Goal: Information Seeking & Learning: Learn about a topic

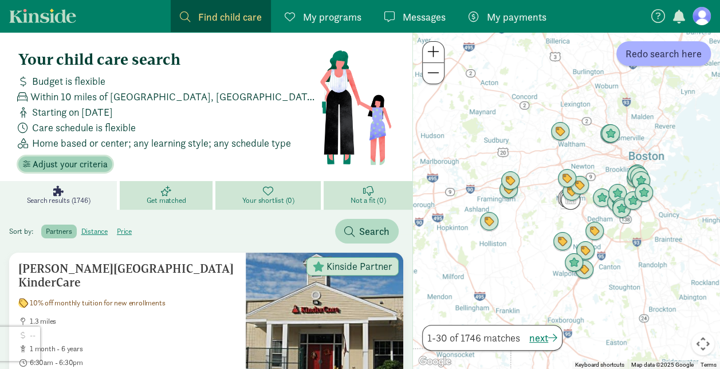
drag, startPoint x: 92, startPoint y: 162, endPoint x: 81, endPoint y: 171, distance: 14.2
click at [81, 171] on button "Adjust your criteria" at bounding box center [65, 164] width 94 height 16
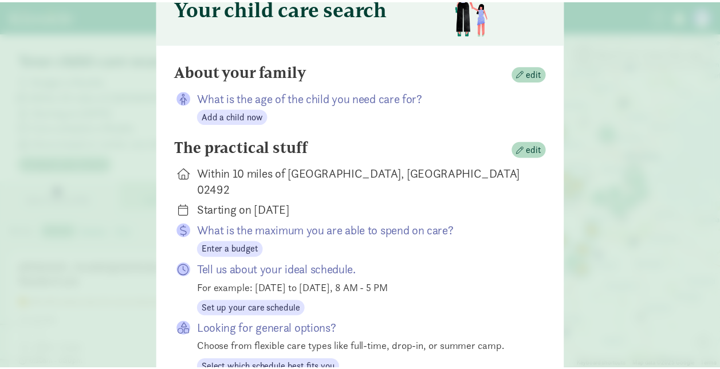
scroll to position [65, 0]
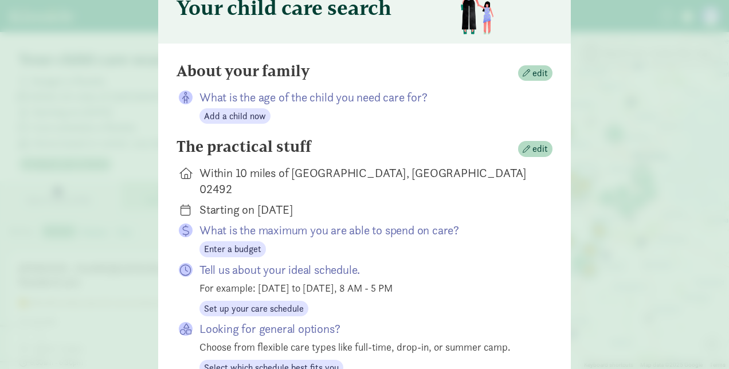
click at [111, 108] on div "Your child care search About your family edit What is the age of the child you …" at bounding box center [364, 184] width 729 height 369
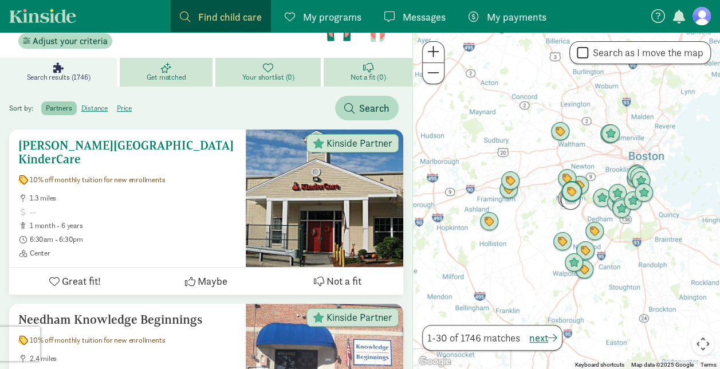
scroll to position [136, 0]
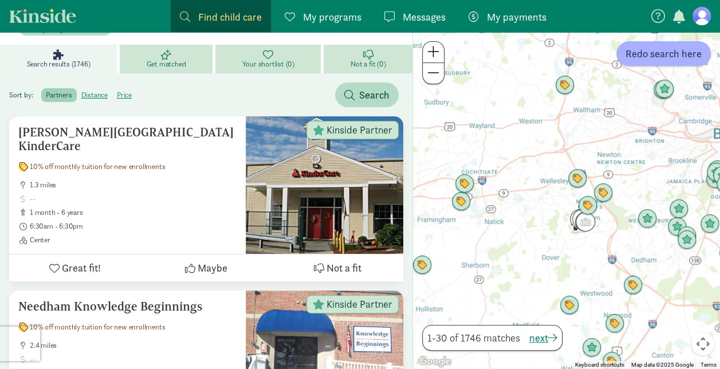
drag, startPoint x: 483, startPoint y: 176, endPoint x: 542, endPoint y: 186, distance: 59.2
click at [542, 186] on div at bounding box center [566, 200] width 307 height 337
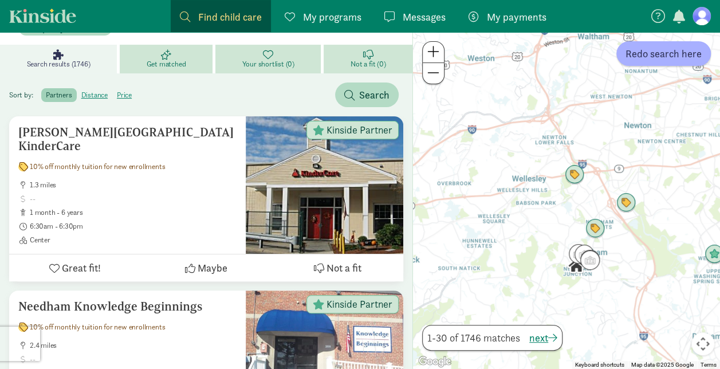
drag, startPoint x: 571, startPoint y: 212, endPoint x: 529, endPoint y: 214, distance: 41.3
click at [529, 214] on div at bounding box center [566, 200] width 307 height 337
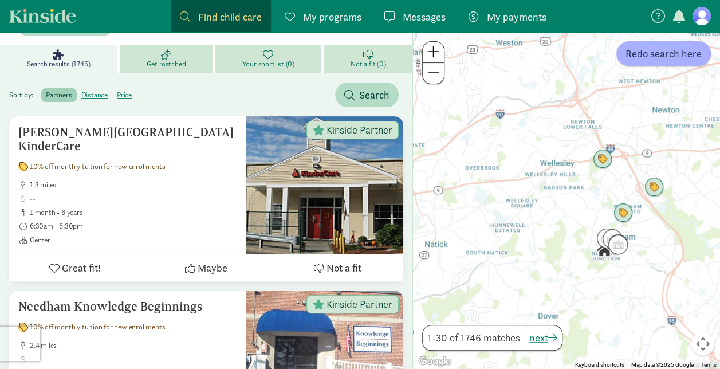
drag, startPoint x: 529, startPoint y: 214, endPoint x: 563, endPoint y: 197, distance: 37.9
click at [563, 197] on div at bounding box center [566, 200] width 307 height 337
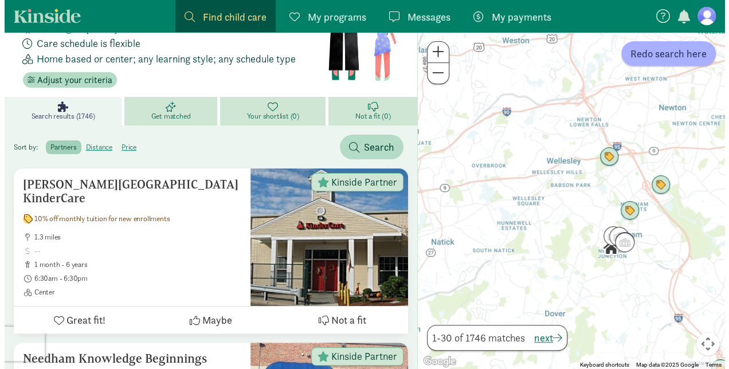
scroll to position [0, 0]
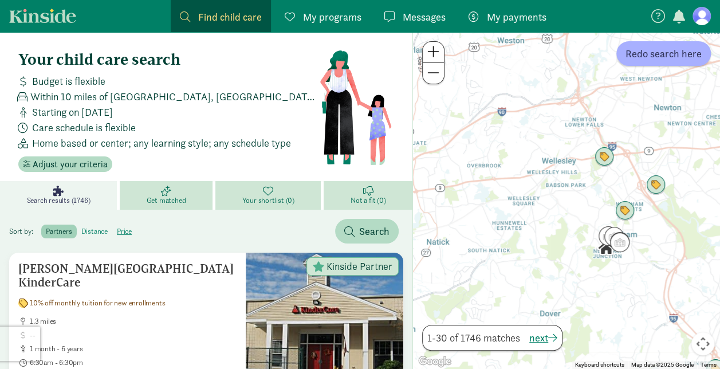
click at [112, 230] on label "distance" at bounding box center [124, 232] width 24 height 14
click at [81, 227] on input "distance" at bounding box center [81, 227] width 0 height 0
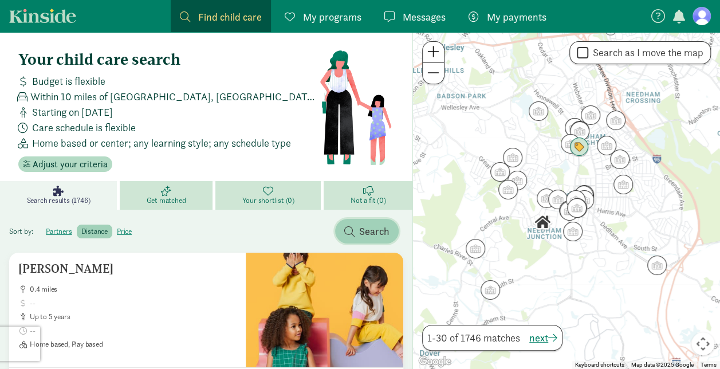
click at [361, 229] on span "Search" at bounding box center [374, 230] width 30 height 15
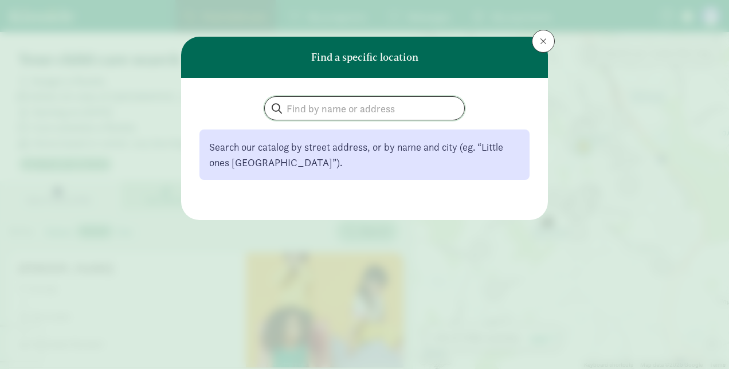
click at [336, 110] on input "search" at bounding box center [364, 108] width 199 height 23
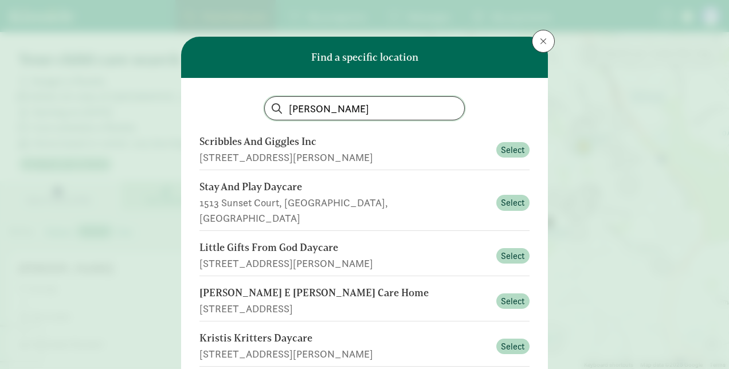
drag, startPoint x: 368, startPoint y: 110, endPoint x: 235, endPoint y: 108, distance: 132.9
click at [235, 108] on div "[PERSON_NAME]" at bounding box center [364, 108] width 330 height 24
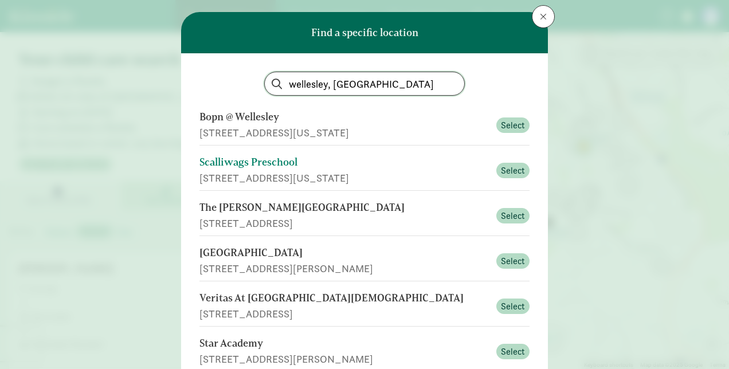
scroll to position [27, 0]
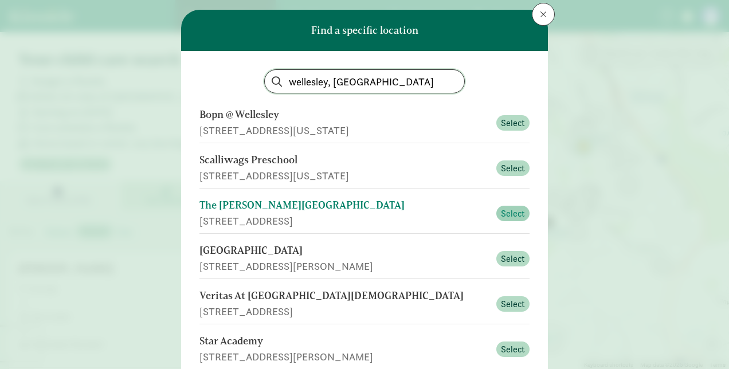
type input "wellesley, [GEOGRAPHIC_DATA]"
click at [505, 213] on span "Select" at bounding box center [513, 214] width 24 height 14
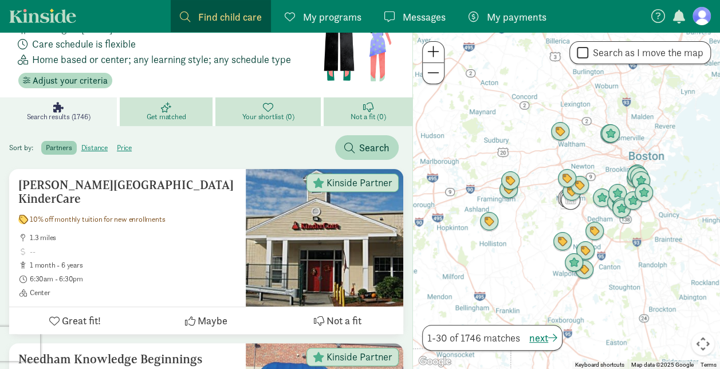
scroll to position [84, 0]
click at [583, 53] on input "Search as I move the map" at bounding box center [582, 52] width 11 height 15
checkbox input "true"
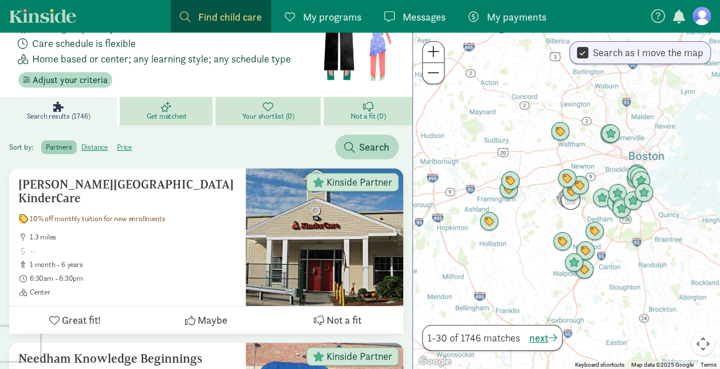
click at [435, 53] on span at bounding box center [433, 52] width 12 height 14
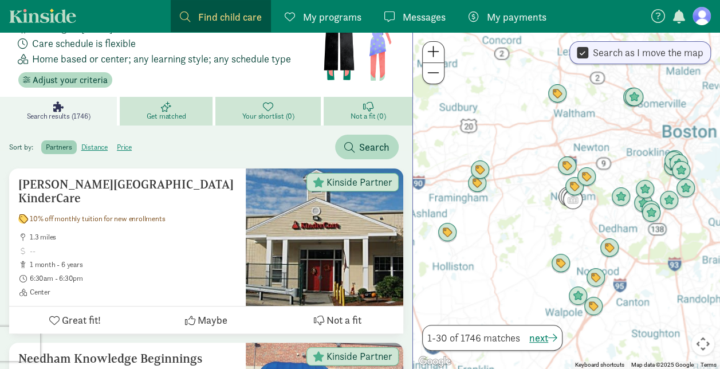
click at [435, 53] on span at bounding box center [433, 52] width 12 height 14
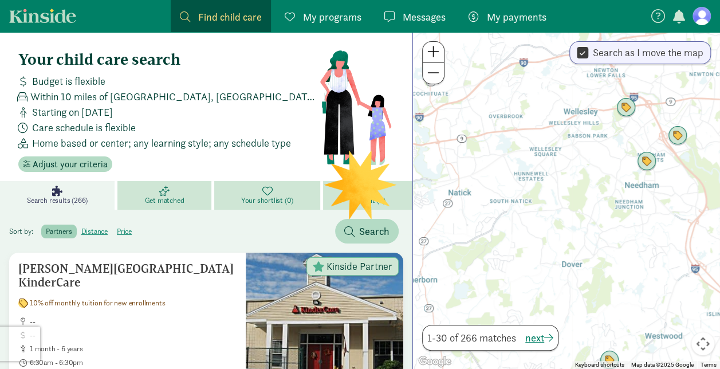
drag, startPoint x: 507, startPoint y: 158, endPoint x: 573, endPoint y: 154, distance: 66.5
click at [573, 154] on div at bounding box center [566, 200] width 307 height 337
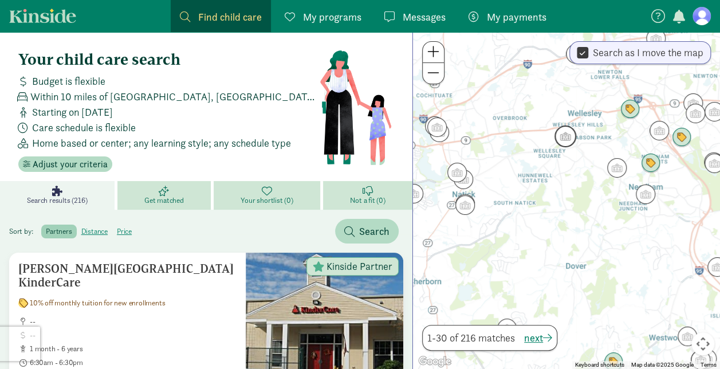
click at [564, 138] on img "Click to see details" at bounding box center [565, 136] width 31 height 31
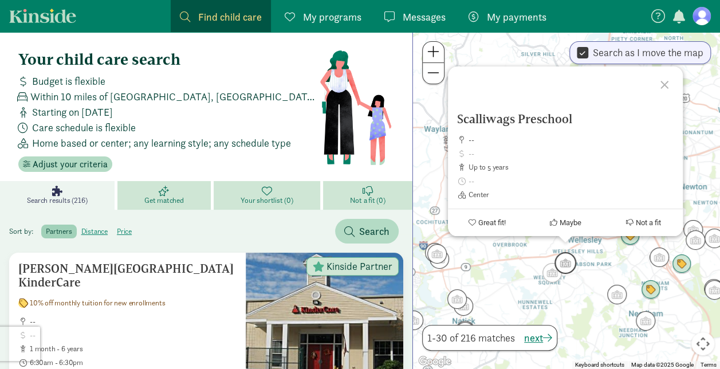
click at [551, 274] on img "Click to see details" at bounding box center [565, 262] width 31 height 31
click at [659, 293] on img "Click to see details" at bounding box center [650, 289] width 31 height 31
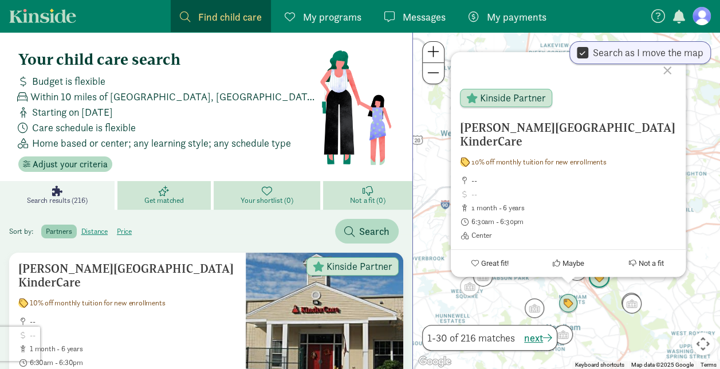
click at [596, 280] on img "Click to see details" at bounding box center [599, 277] width 31 height 31
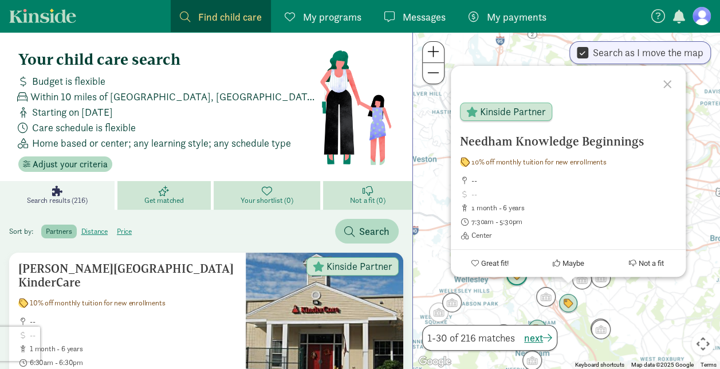
click at [514, 280] on img "Click to see details" at bounding box center [516, 275] width 31 height 31
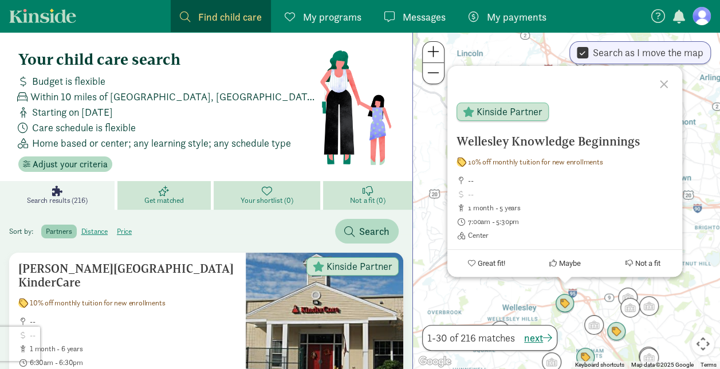
click at [229, 62] on h4 "Your child care search" at bounding box center [168, 59] width 301 height 18
click at [660, 82] on div at bounding box center [665, 82] width 33 height 33
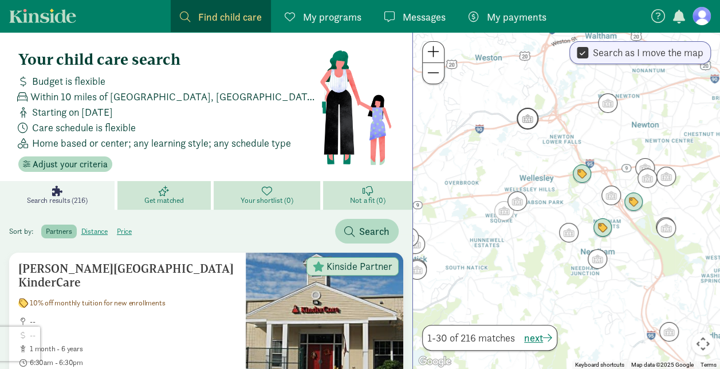
drag, startPoint x: 522, startPoint y: 265, endPoint x: 540, endPoint y: 132, distance: 134.1
click at [540, 132] on div at bounding box center [566, 200] width 307 height 337
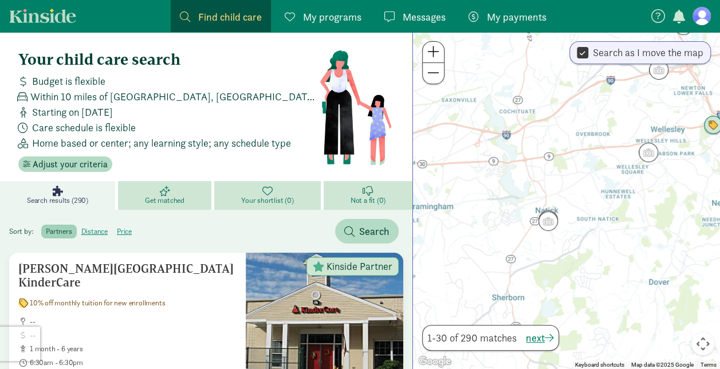
drag, startPoint x: 500, startPoint y: 234, endPoint x: 632, endPoint y: 189, distance: 139.9
click at [632, 189] on div at bounding box center [566, 200] width 307 height 337
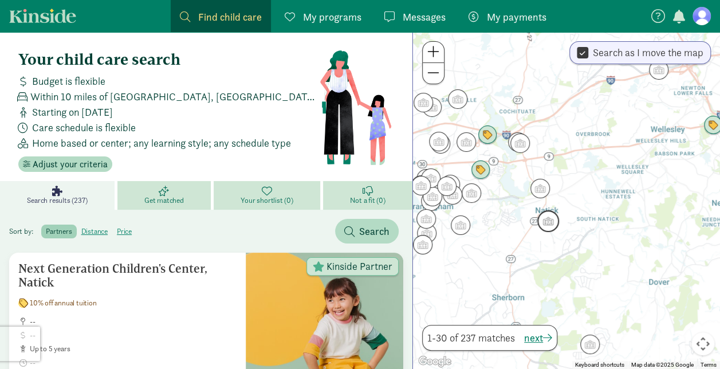
click at [548, 223] on img "Click to see details" at bounding box center [548, 221] width 31 height 31
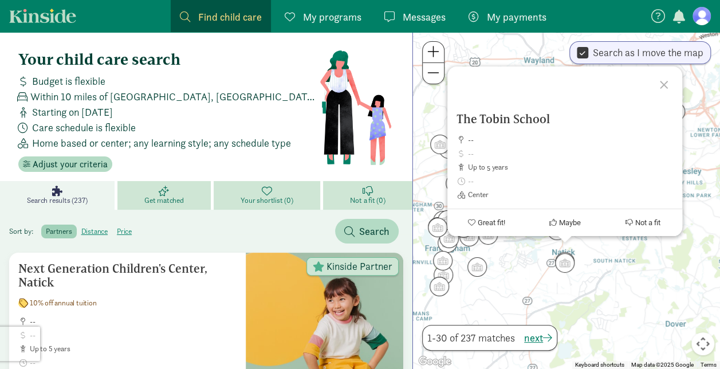
click at [536, 258] on div "The Tobin School -- up to 5 years Center Great fit! Maybe Not a fit" at bounding box center [566, 200] width 307 height 337
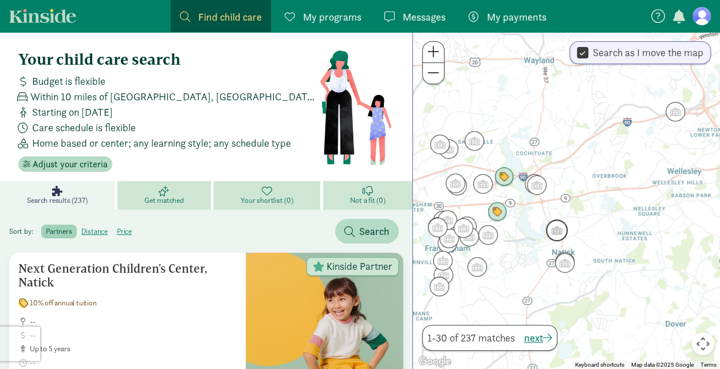
click at [559, 231] on img "Click to see details" at bounding box center [556, 230] width 31 height 31
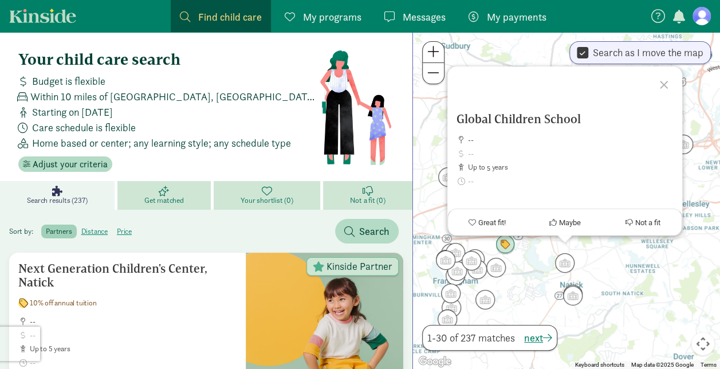
click at [538, 260] on div "Global Children School -- up to 5 years Center Great fit! Maybe Not a fit" at bounding box center [566, 200] width 307 height 337
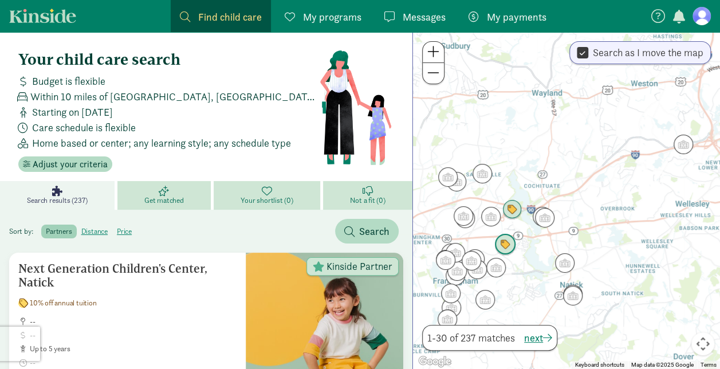
click at [499, 245] on img "Click to see details" at bounding box center [505, 244] width 31 height 31
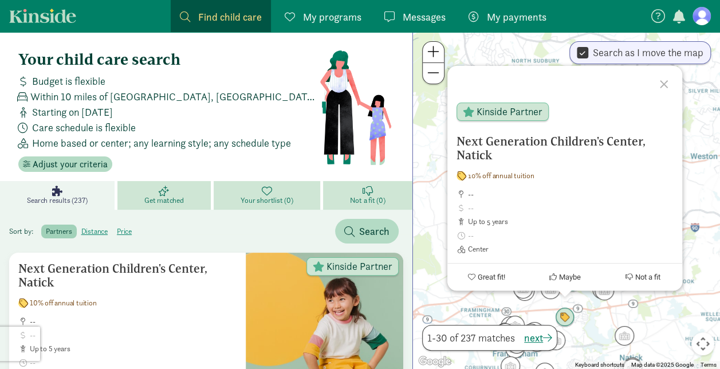
click at [588, 317] on div "Next Generation Children's Center, Natick 10% off annual tuition -- up to 5 yea…" at bounding box center [566, 200] width 307 height 337
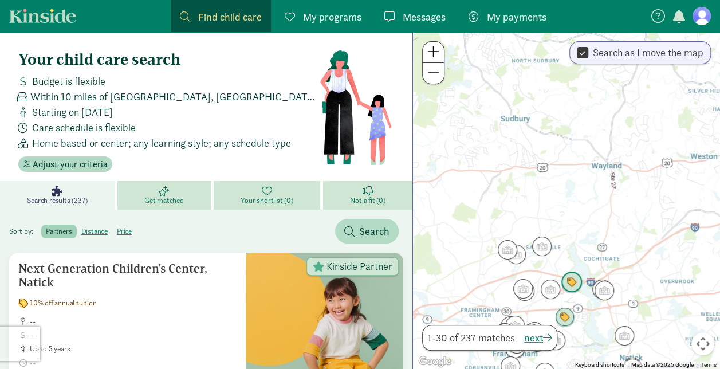
click at [571, 280] on img "Click to see details" at bounding box center [571, 282] width 31 height 31
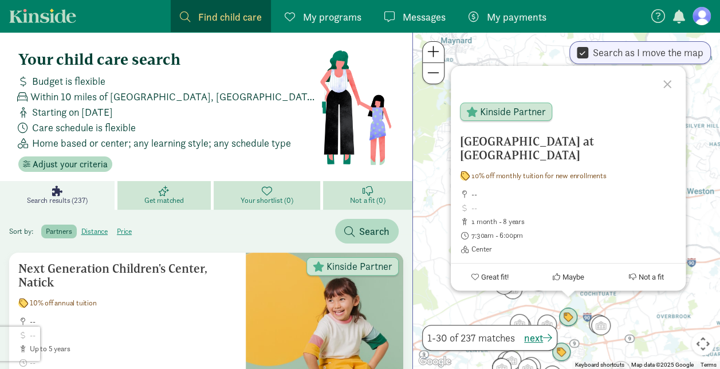
click at [623, 309] on div "KinderCare Learning Center at Cochituate Road 10% off monthly tuition for new e…" at bounding box center [566, 200] width 307 height 337
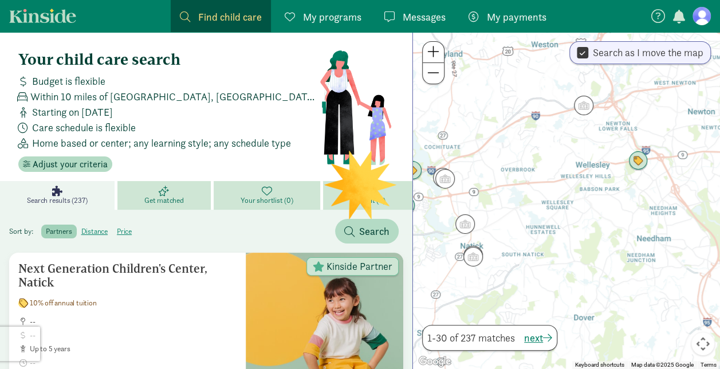
drag, startPoint x: 647, startPoint y: 313, endPoint x: 488, endPoint y: 164, distance: 218.0
click at [488, 164] on div at bounding box center [566, 200] width 307 height 337
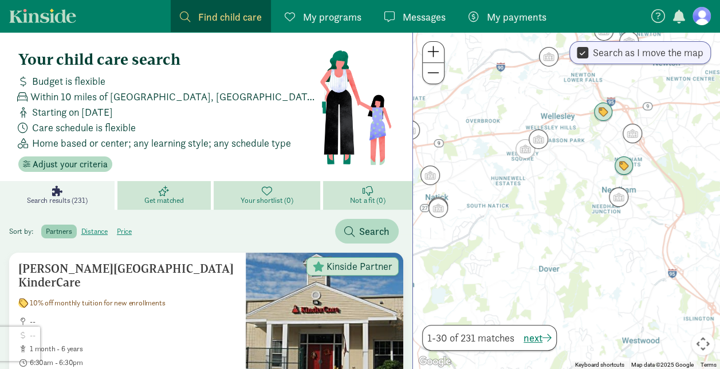
drag, startPoint x: 589, startPoint y: 239, endPoint x: 552, endPoint y: 191, distance: 61.3
click at [552, 191] on div at bounding box center [566, 200] width 307 height 337
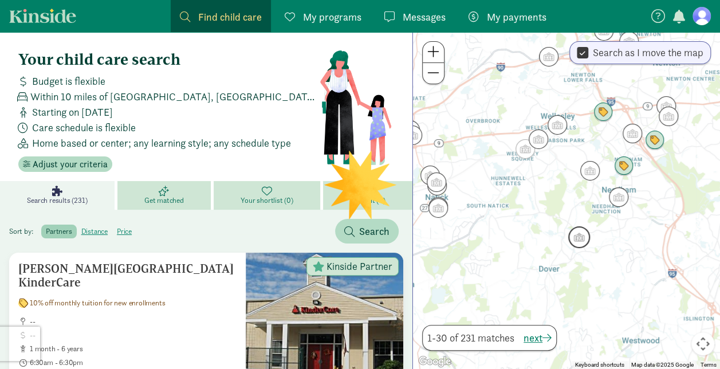
click at [577, 238] on img "Click to see details" at bounding box center [579, 237] width 31 height 31
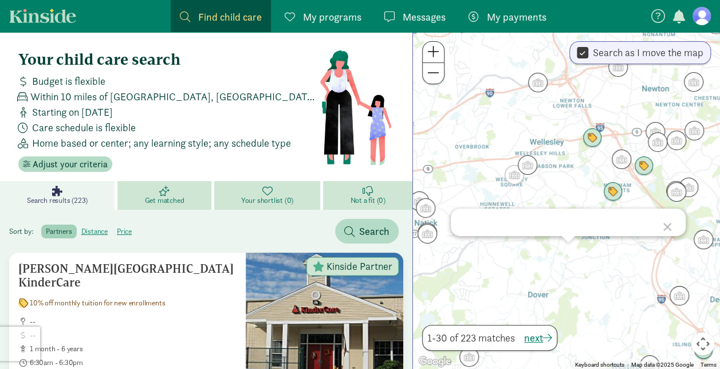
click at [608, 275] on div at bounding box center [566, 200] width 307 height 337
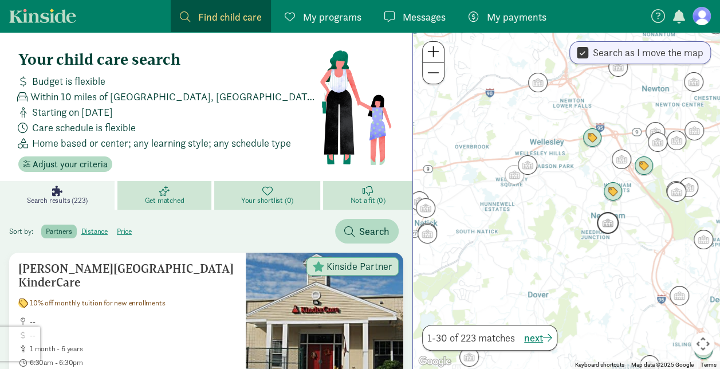
click at [609, 228] on img "Click to see details" at bounding box center [607, 222] width 31 height 31
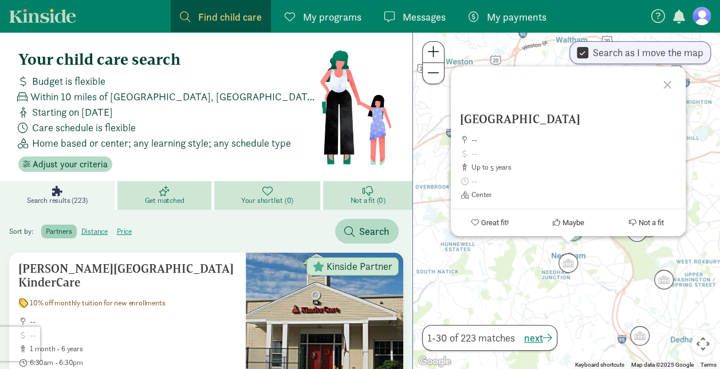
click at [610, 289] on div "First Circle Learning Center -- up to 5 years Center Great fit! Maybe Not a fit" at bounding box center [566, 200] width 307 height 337
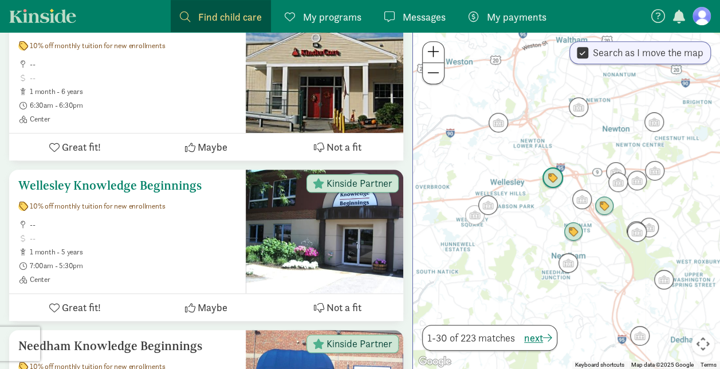
scroll to position [258, 0]
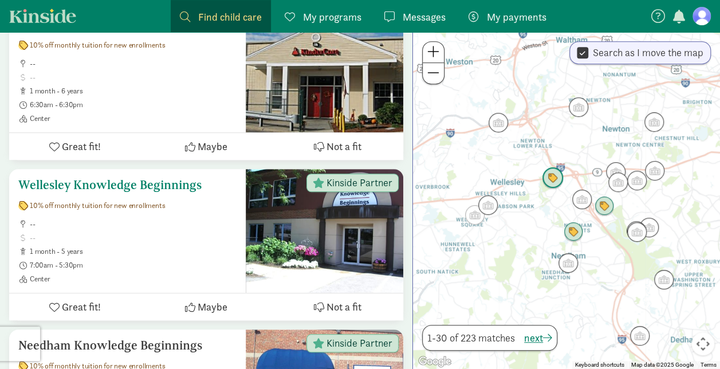
click at [145, 233] on span at bounding box center [133, 237] width 207 height 9
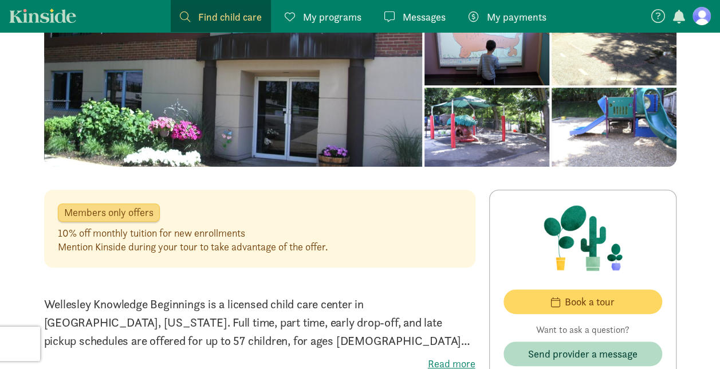
scroll to position [107, 0]
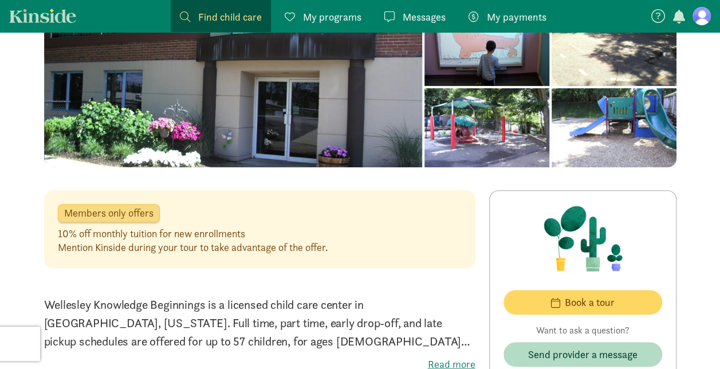
click at [303, 21] on span "My programs" at bounding box center [332, 16] width 58 height 15
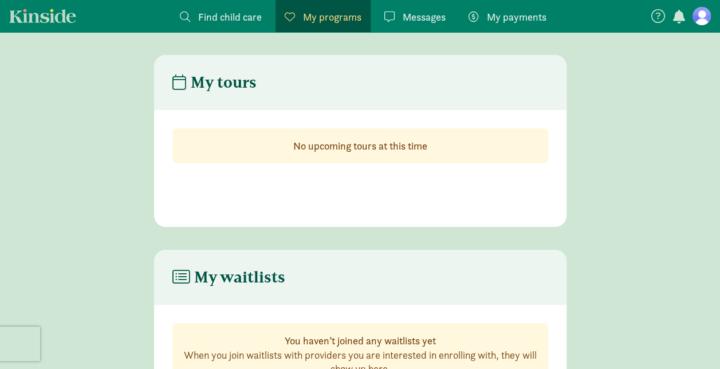
click at [226, 27] on link "Find child care Find" at bounding box center [221, 16] width 100 height 32
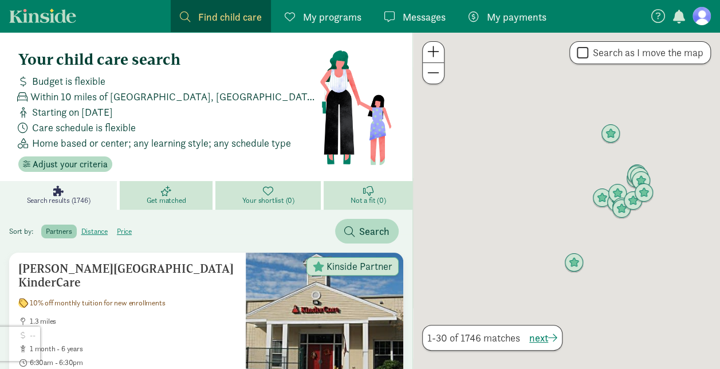
click at [226, 27] on link "Find child care Find" at bounding box center [221, 16] width 100 height 32
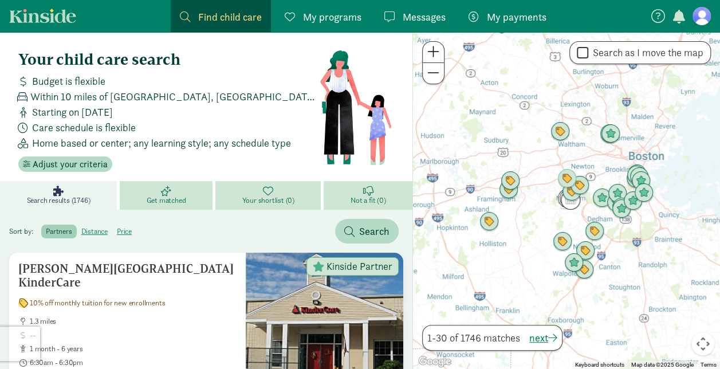
click at [546, 218] on div at bounding box center [566, 200] width 307 height 337
